Goal: Task Accomplishment & Management: Manage account settings

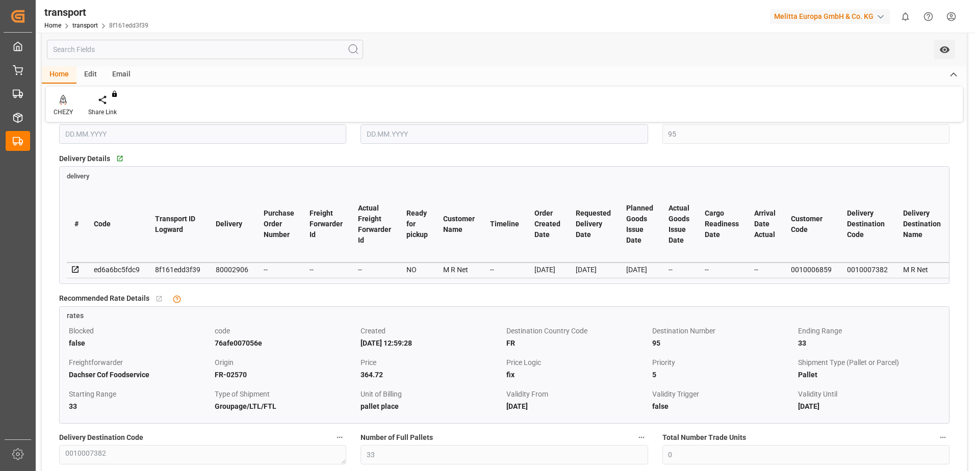
scroll to position [163, 0]
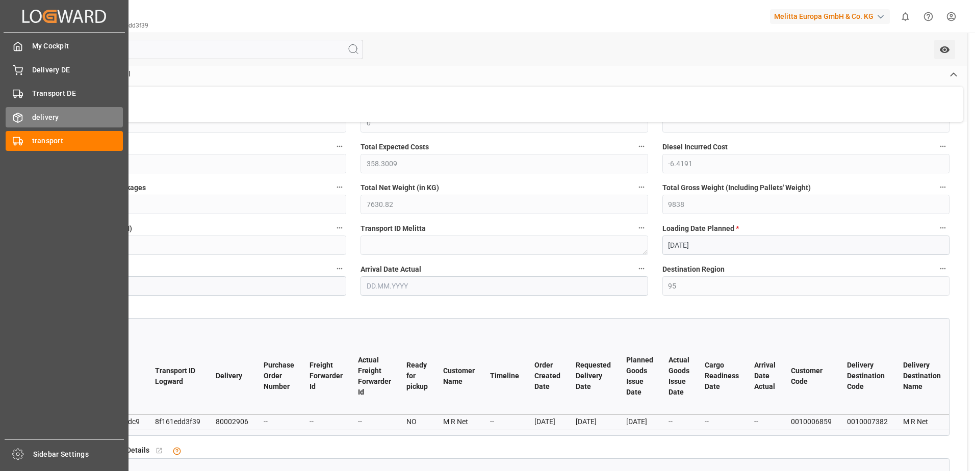
click at [28, 115] on div "delivery delivery" at bounding box center [64, 117] width 117 height 20
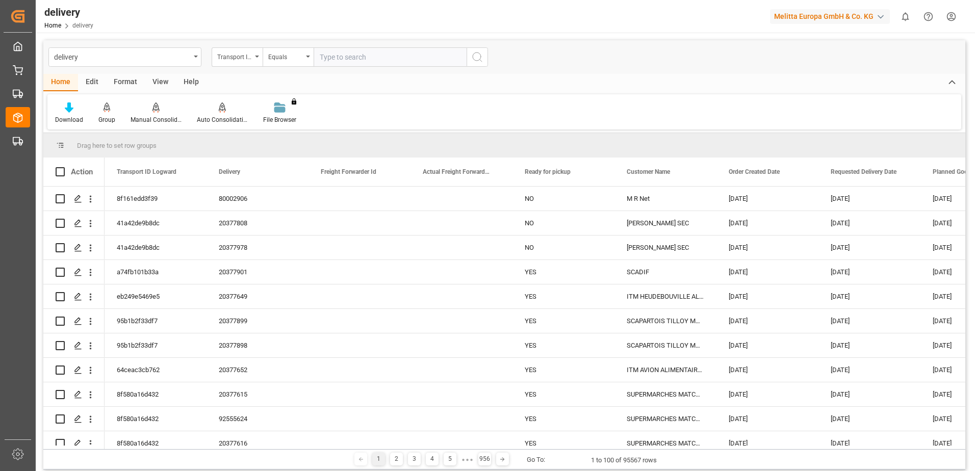
click at [257, 54] on div "Transport ID Logward" at bounding box center [237, 56] width 51 height 19
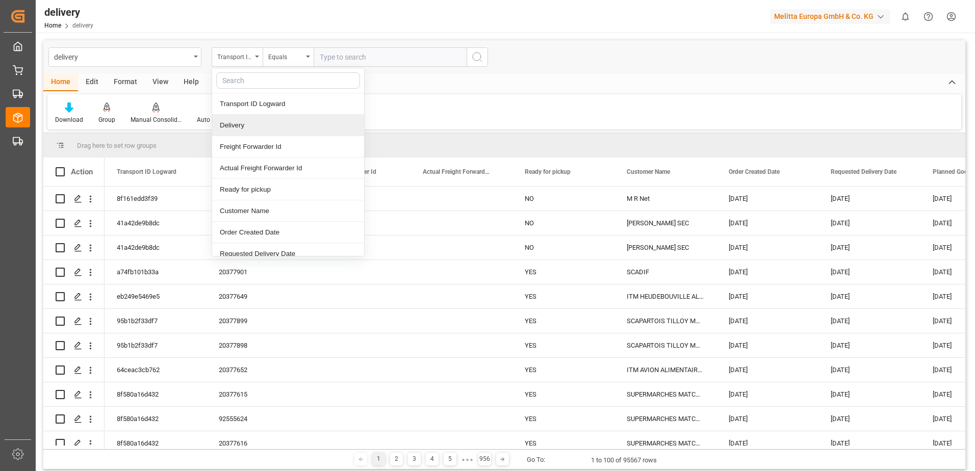
click at [253, 126] on div "Delivery" at bounding box center [288, 125] width 152 height 21
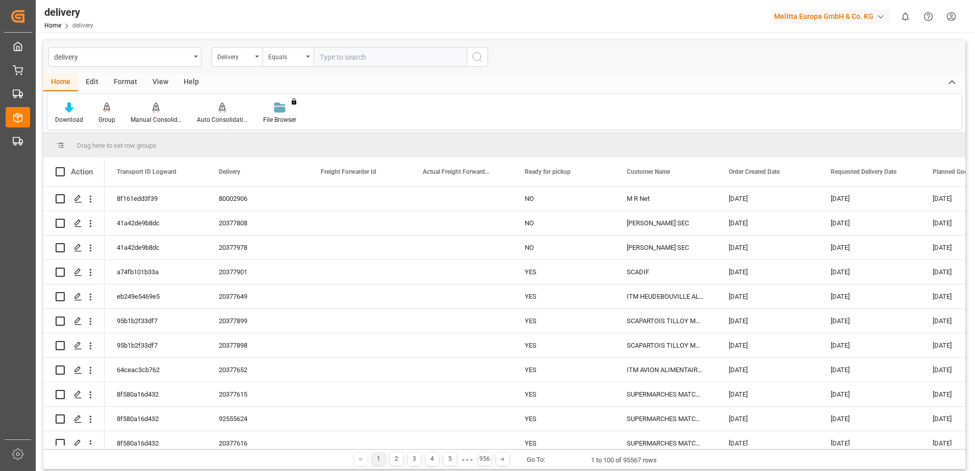
click at [346, 55] on input "text" at bounding box center [390, 56] width 153 height 19
type input "80003108"
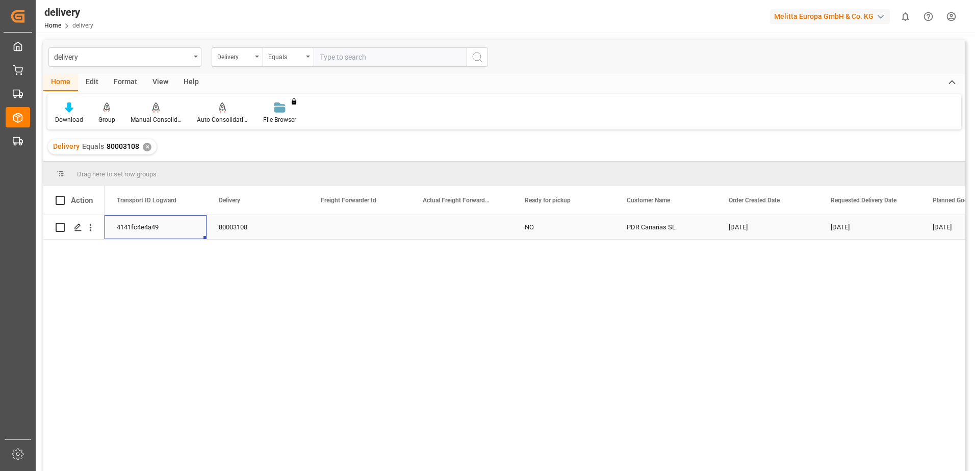
click at [145, 227] on div "4141fc4e4a49" at bounding box center [156, 227] width 102 height 24
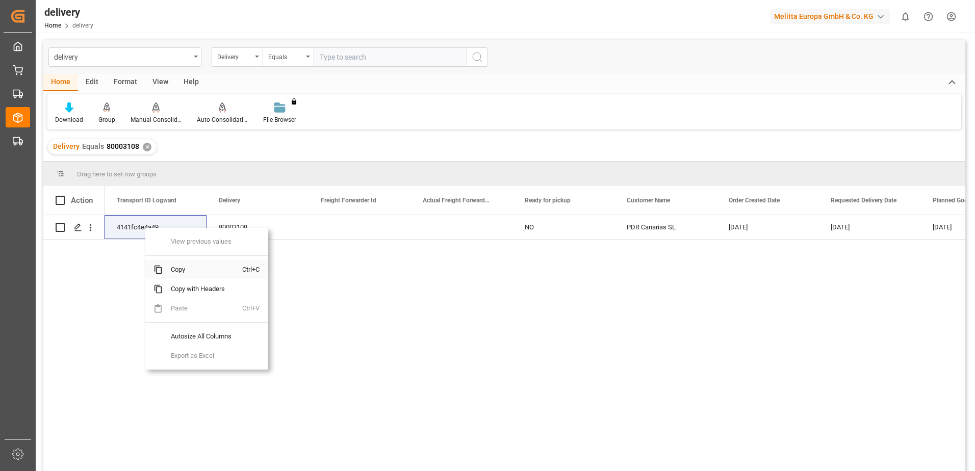
click at [180, 268] on span "Copy" at bounding box center [203, 269] width 80 height 19
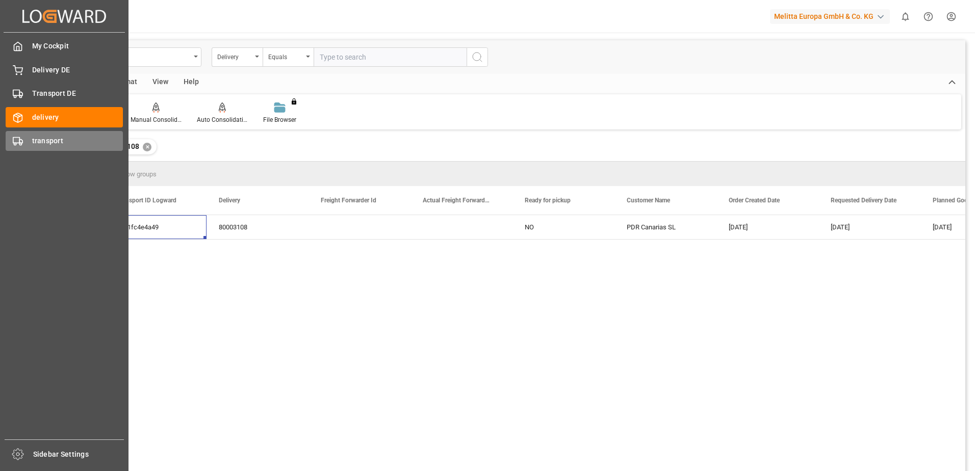
click at [20, 140] on polygon at bounding box center [20, 142] width 3 height 4
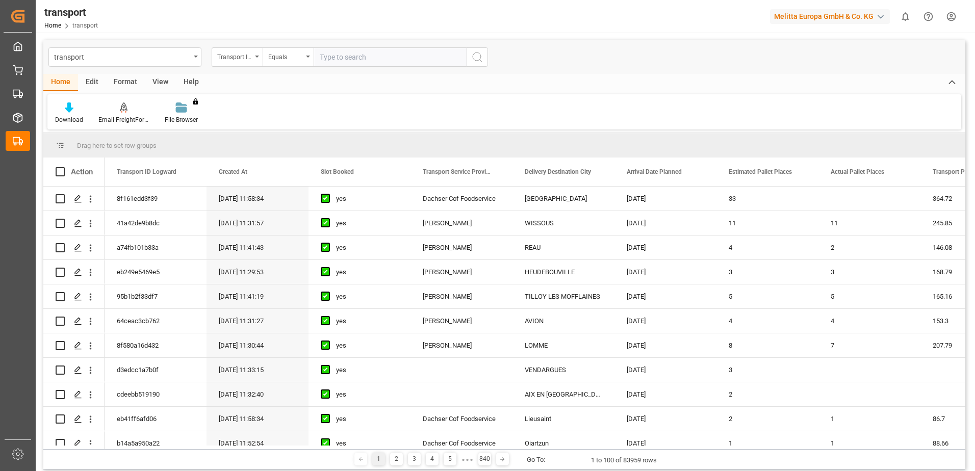
click at [378, 55] on input "text" at bounding box center [390, 56] width 153 height 19
paste input "4141fc4e4a49"
type input "4141fc4e4a49"
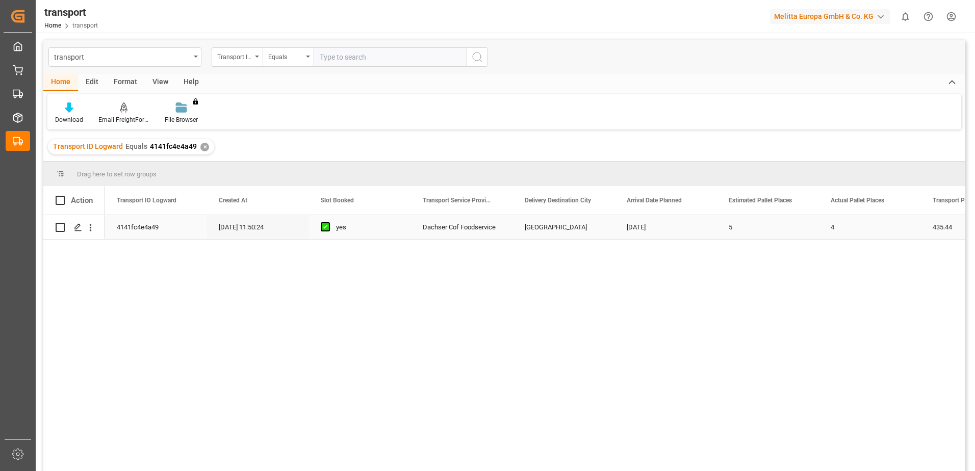
click at [436, 227] on div "Dachser Cof Foodservice" at bounding box center [462, 227] width 102 height 24
click at [78, 232] on icon "Press SPACE to select this row." at bounding box center [78, 227] width 8 height 8
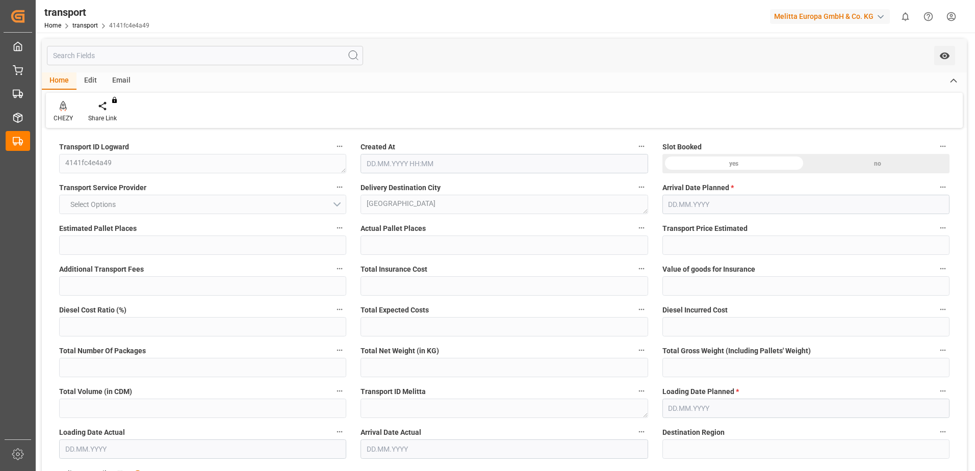
type input "5"
type input "4"
type input "435.44"
type input "0"
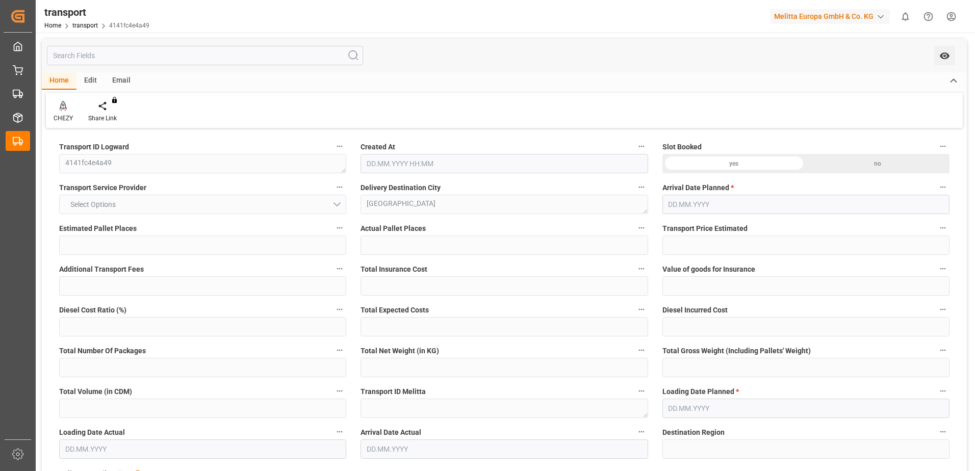
type input "0"
type input "427.7763"
type input "-7.6637"
type input "0"
type input "1008.128"
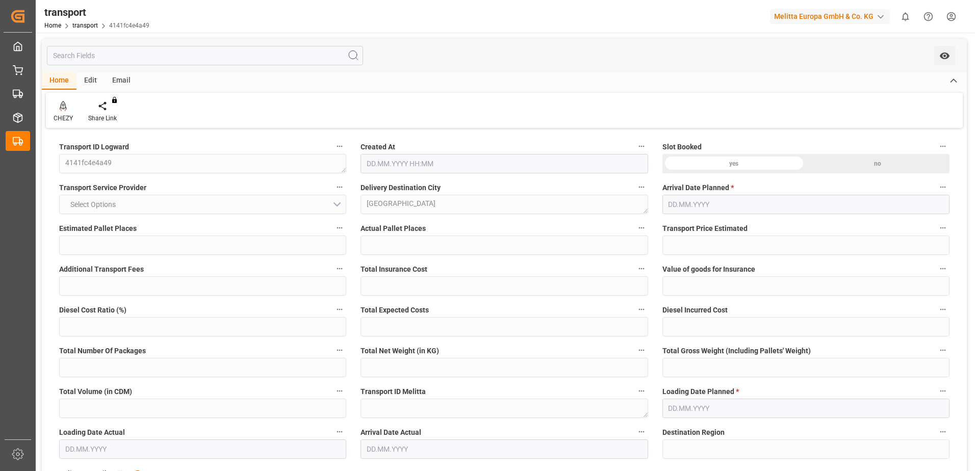
type input "1316.388"
type input "3672.744"
type input "8"
type input "4"
type input "26"
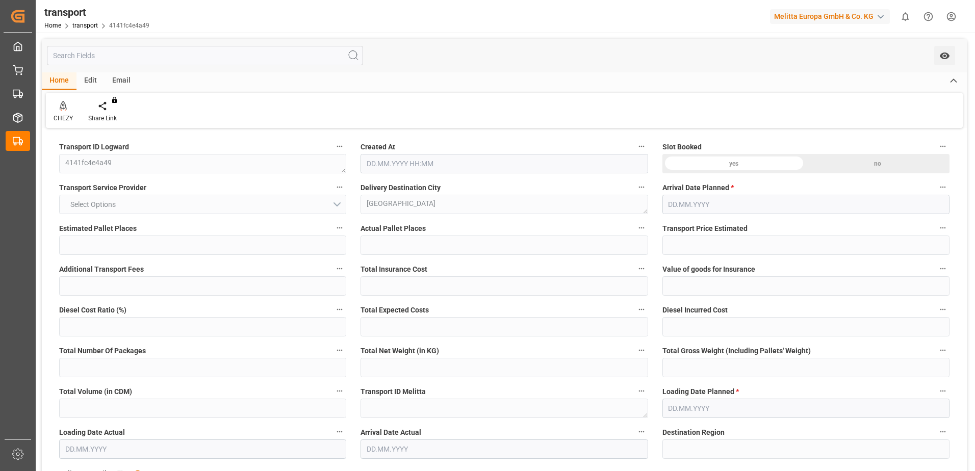
type input "5"
type input "101"
type input "1192.618"
type input "0"
type input "4710.8598"
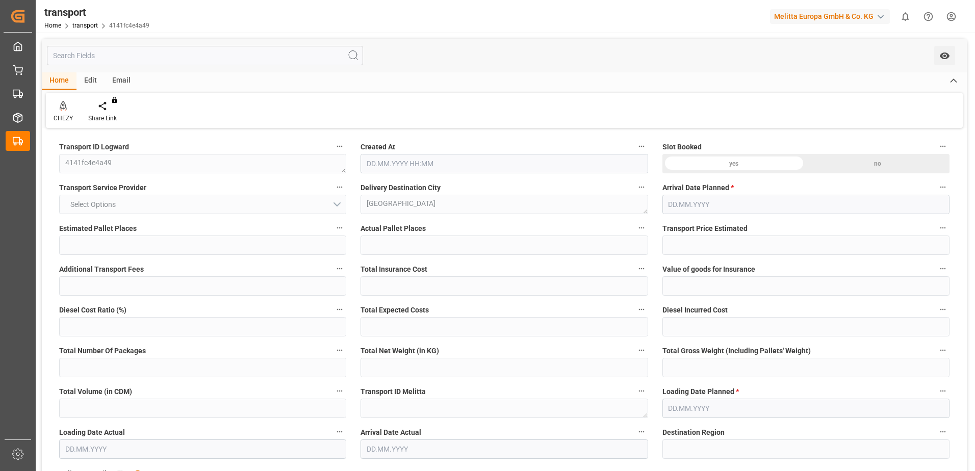
type input "0"
type input "21"
type input "35"
type input "[DATE] 11:50"
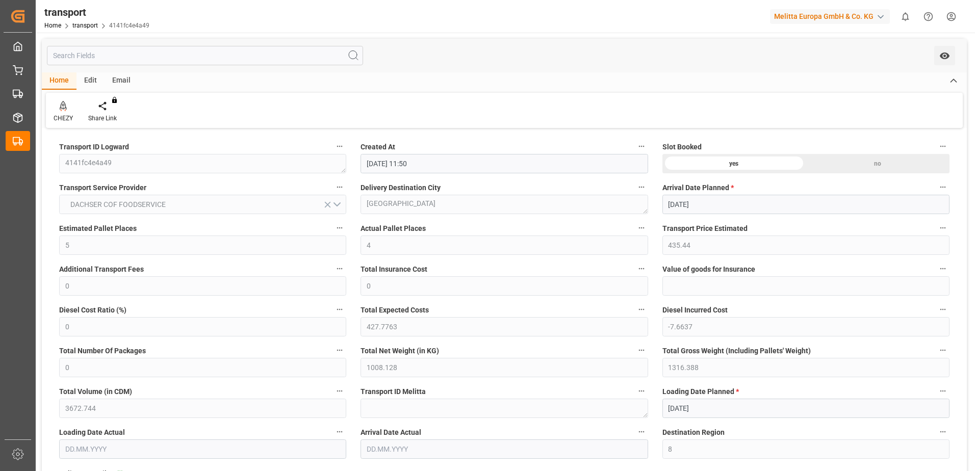
type input "[DATE]"
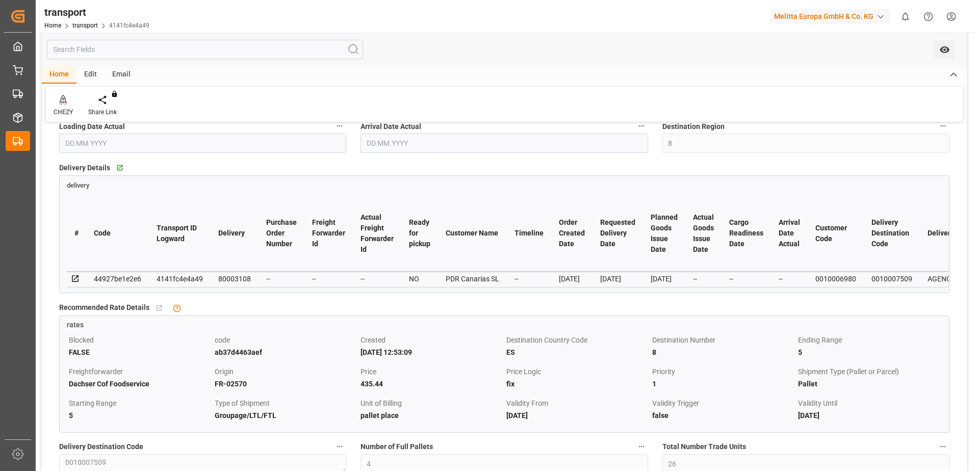
scroll to position [153, 0]
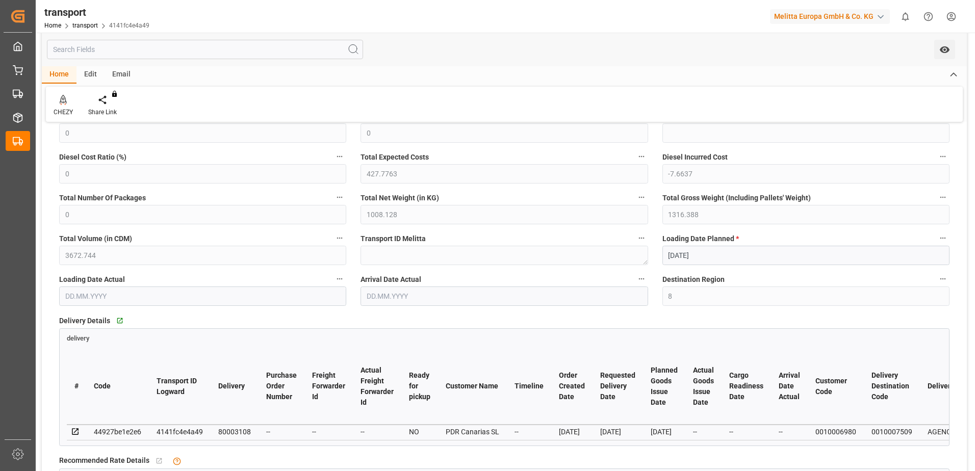
click at [526, 27] on div "transport Home transport 4141fc4e4a49 Melitta Europa GmbH & Co. KG 0 Notificati…" at bounding box center [502, 16] width 947 height 33
